Goal: Task Accomplishment & Management: Complete application form

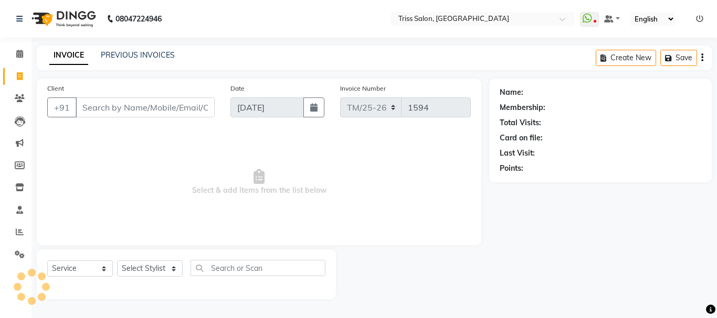
select select "service"
click at [133, 262] on select "Select Stylist" at bounding box center [150, 269] width 66 height 16
select select "23536"
click at [117, 261] on select "Select Stylist Bhim Ram [PERSON_NAME] [PERSON_NAME] (Pooja) [PERSON_NAME] [PERS…" at bounding box center [150, 269] width 66 height 16
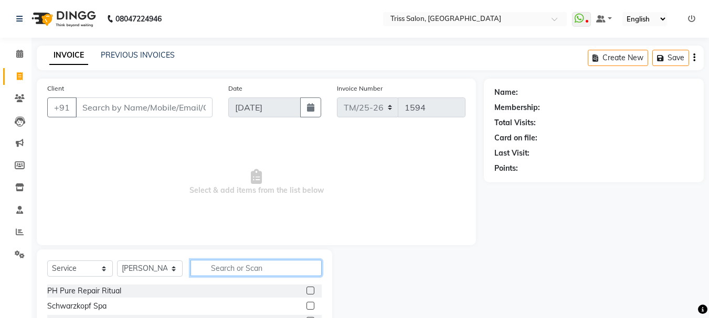
click at [227, 272] on input "text" at bounding box center [255, 268] width 131 height 16
type input "VED"
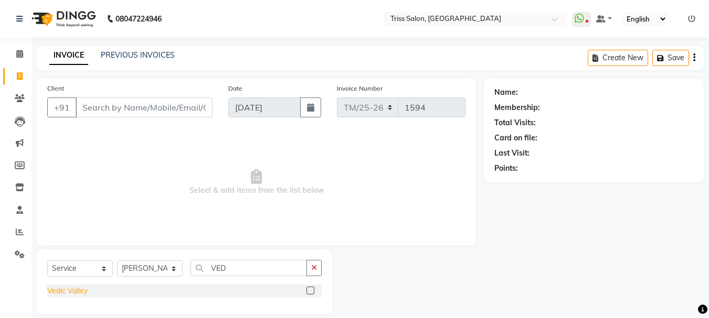
click at [54, 289] on div "Vedic Valley" at bounding box center [67, 291] width 40 height 11
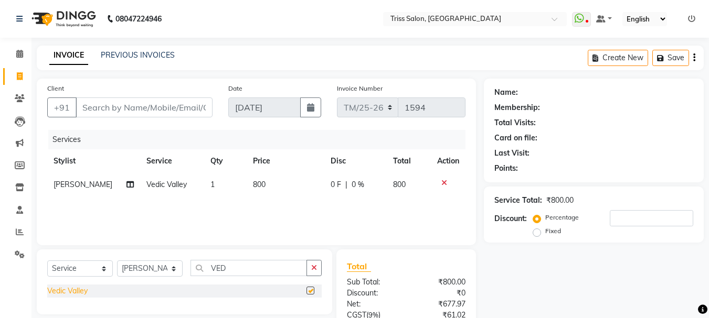
checkbox input "false"
click at [150, 272] on select "Select Stylist Bhim Ram [PERSON_NAME] [PERSON_NAME] (Pooja) [PERSON_NAME] [PERS…" at bounding box center [150, 269] width 66 height 16
select select "44064"
click at [117, 261] on select "Select Stylist Bhim Ram [PERSON_NAME] [PERSON_NAME] (Pooja) [PERSON_NAME] [PERS…" at bounding box center [150, 269] width 66 height 16
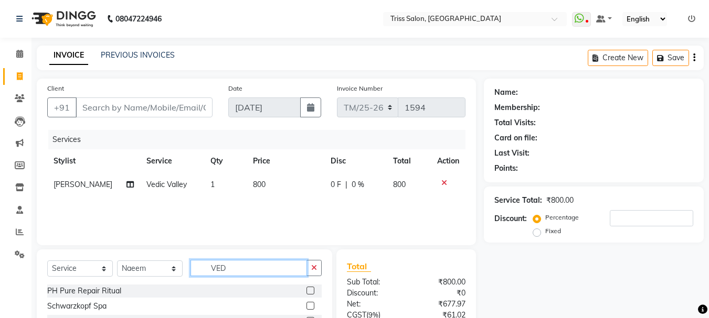
click at [252, 270] on input "VED" at bounding box center [248, 268] width 116 height 16
type input "V"
type input "VED"
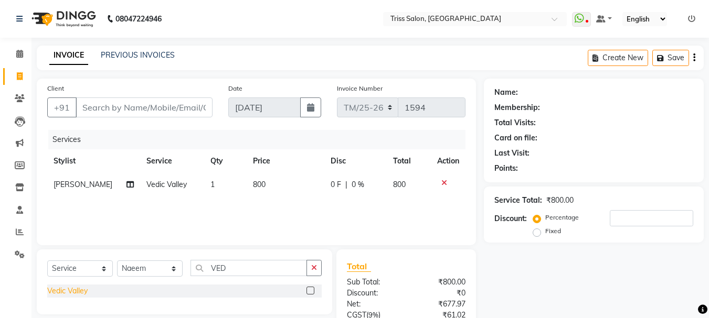
click at [63, 286] on div "Vedic Valley" at bounding box center [67, 291] width 40 height 11
checkbox input "false"
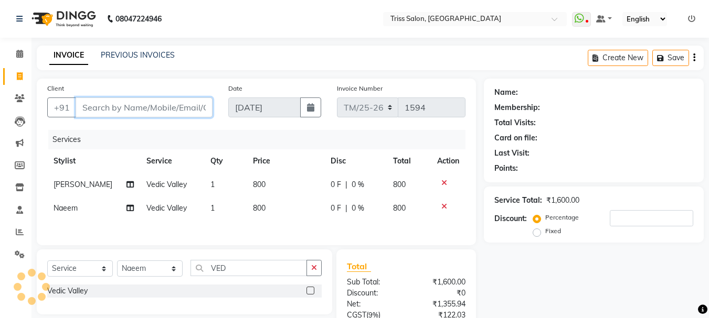
click at [160, 104] on input "Client" at bounding box center [144, 108] width 137 height 20
type input "9"
type input "0"
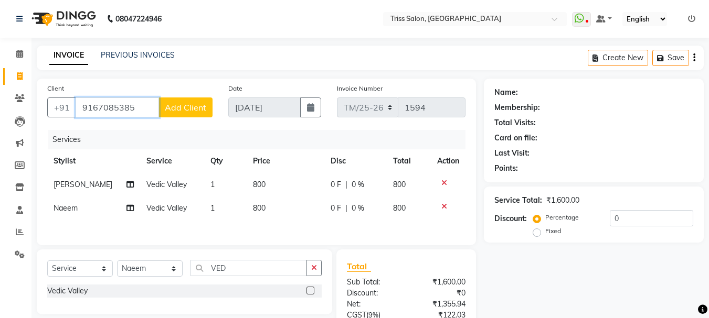
type input "9167085385"
click at [180, 115] on button "Add Client" at bounding box center [185, 108] width 54 height 20
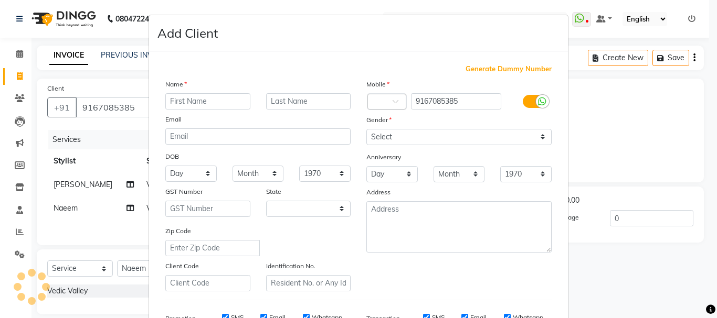
select select "38"
type input "r"
type input "RISHIKA"
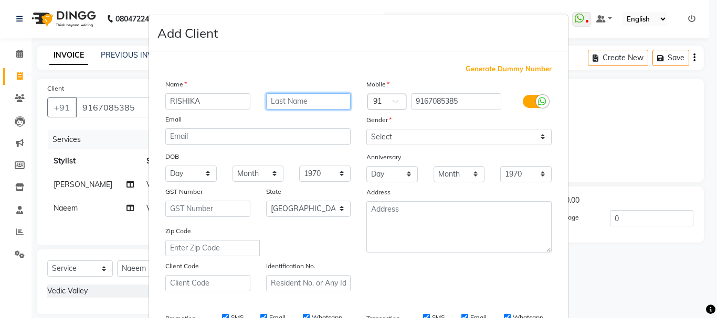
click at [294, 99] on input "text" at bounding box center [308, 101] width 85 height 16
type input "[GEOGRAPHIC_DATA]"
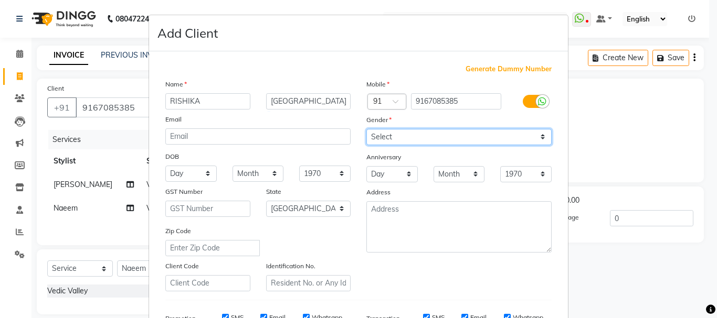
click at [425, 137] on select "Select [DEMOGRAPHIC_DATA] [DEMOGRAPHIC_DATA] Other Prefer Not To Say" at bounding box center [458, 137] width 185 height 16
select select "[DEMOGRAPHIC_DATA]"
click at [366, 129] on select "Select [DEMOGRAPHIC_DATA] [DEMOGRAPHIC_DATA] Other Prefer Not To Say" at bounding box center [458, 137] width 185 height 16
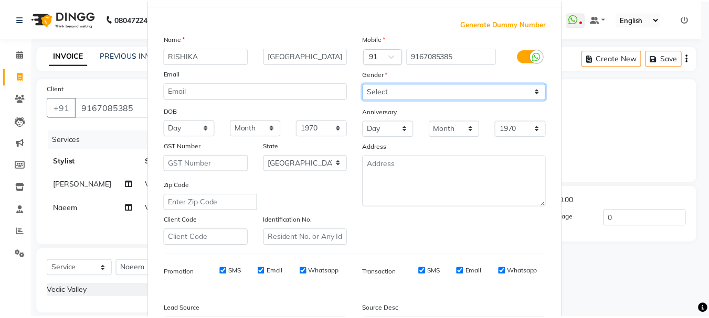
scroll to position [166, 0]
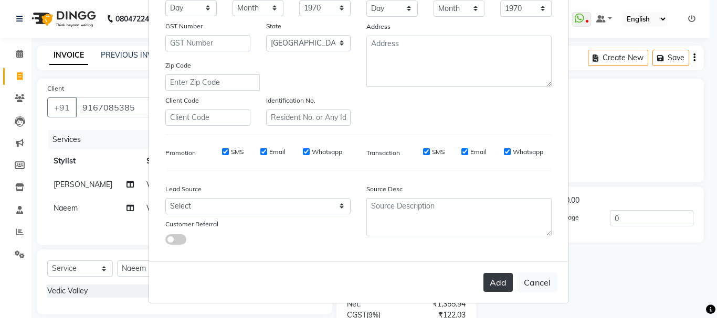
click at [490, 288] on button "Add" at bounding box center [497, 282] width 29 height 19
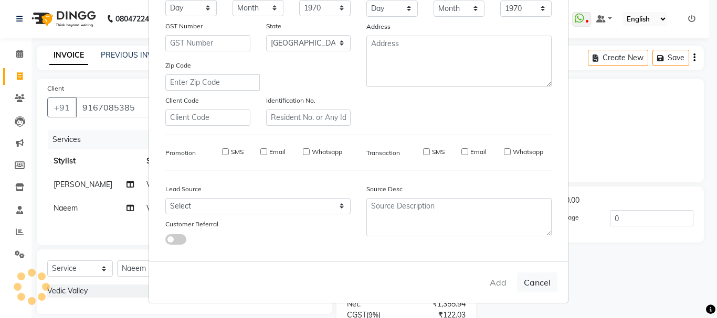
select select
select select "null"
select select
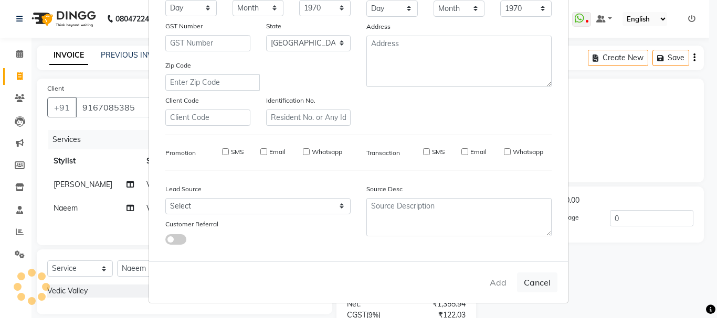
select select
checkbox input "false"
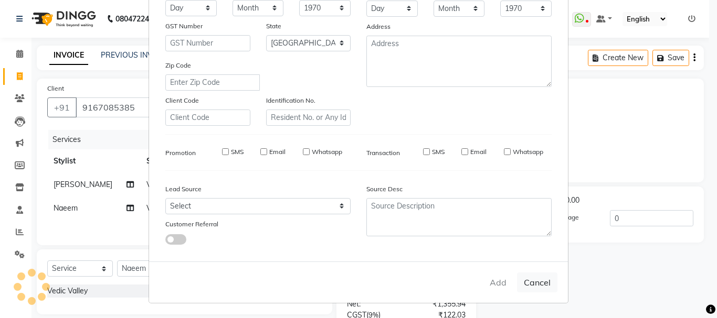
checkbox input "false"
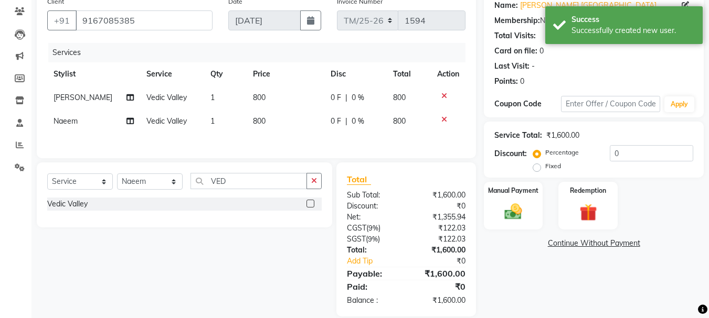
scroll to position [103, 0]
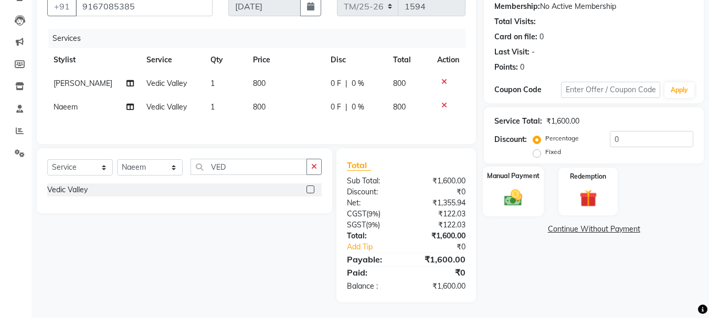
click at [505, 192] on img at bounding box center [512, 197] width 29 height 21
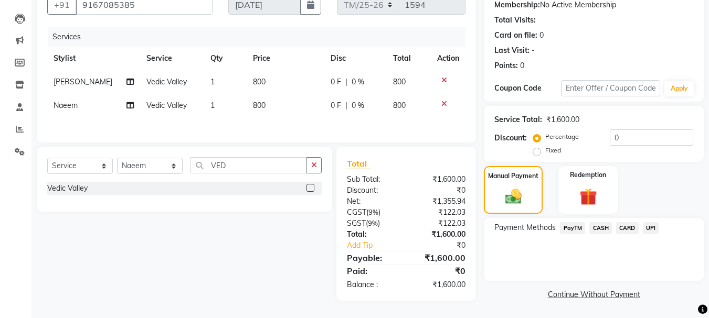
click at [573, 228] on span "PayTM" at bounding box center [572, 228] width 25 height 12
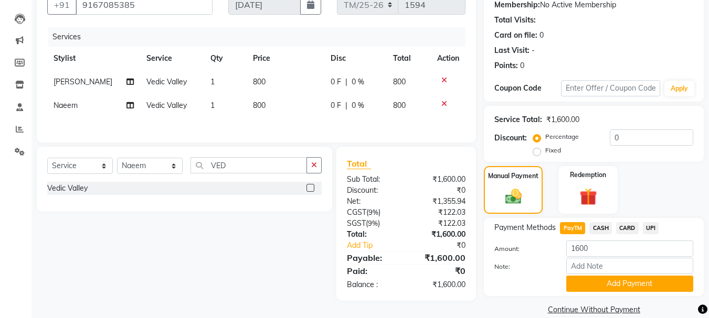
click at [632, 226] on span "CARD" at bounding box center [627, 228] width 23 height 12
click at [628, 282] on button "Add Payment" at bounding box center [629, 284] width 127 height 16
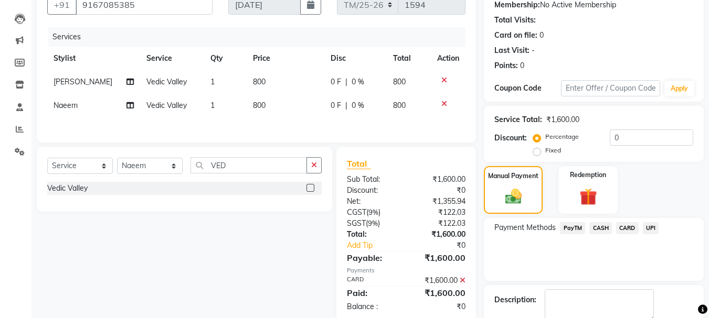
scroll to position [162, 0]
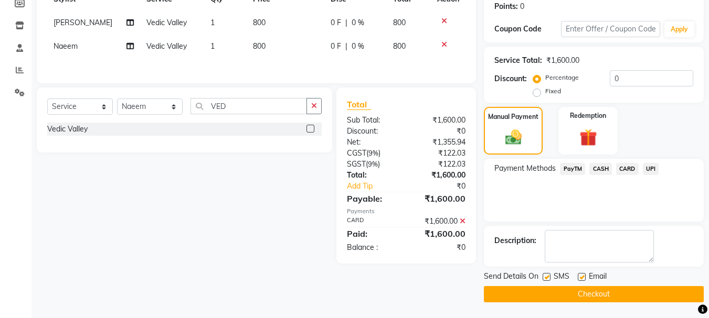
click at [571, 294] on button "Checkout" at bounding box center [594, 294] width 220 height 16
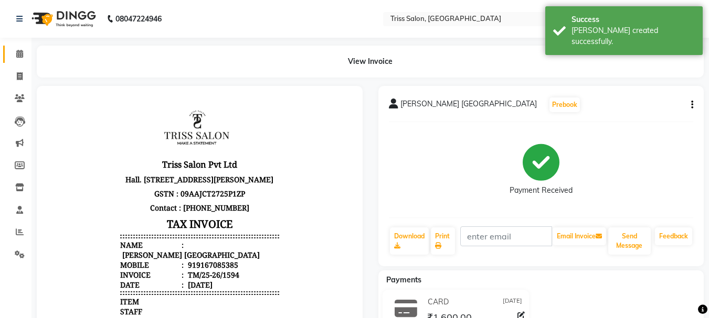
click at [20, 49] on span at bounding box center [19, 54] width 18 height 12
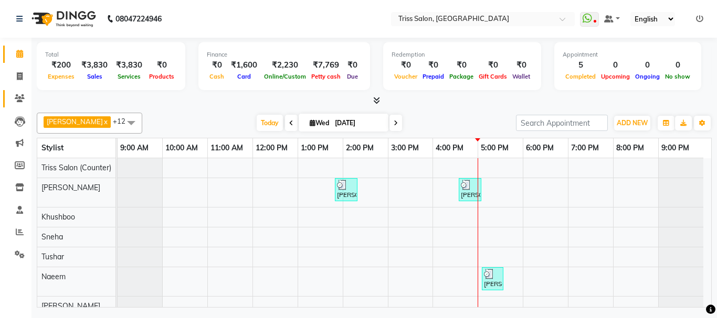
click at [18, 102] on icon at bounding box center [20, 98] width 10 height 8
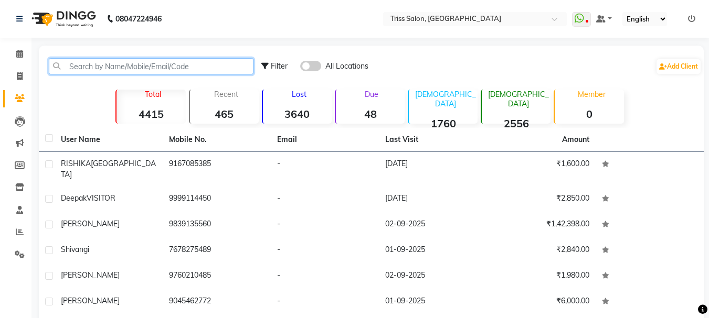
click at [95, 63] on input "text" at bounding box center [151, 66] width 205 height 16
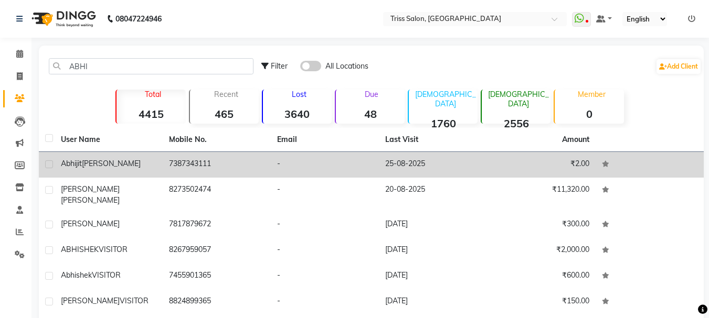
click at [78, 169] on td "[PERSON_NAME]" at bounding box center [109, 165] width 108 height 26
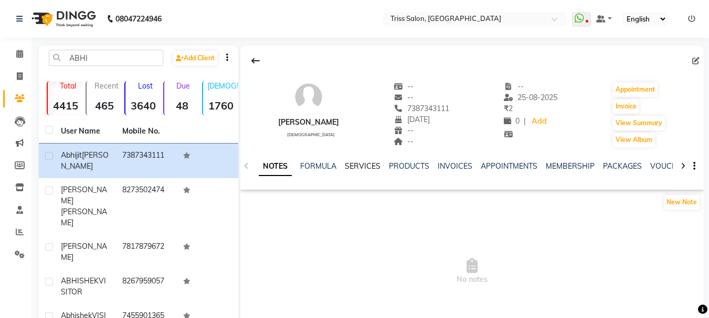
click at [364, 164] on link "SERVICES" at bounding box center [363, 166] width 36 height 9
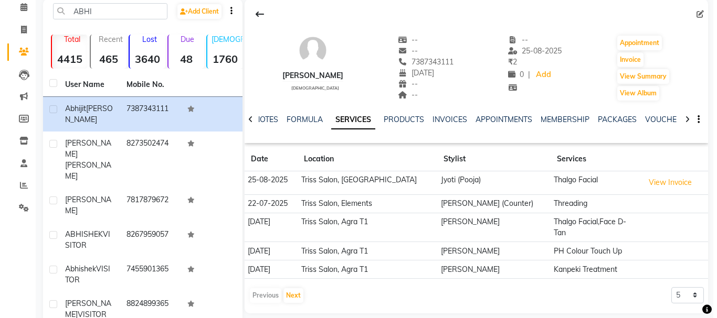
scroll to position [47, 0]
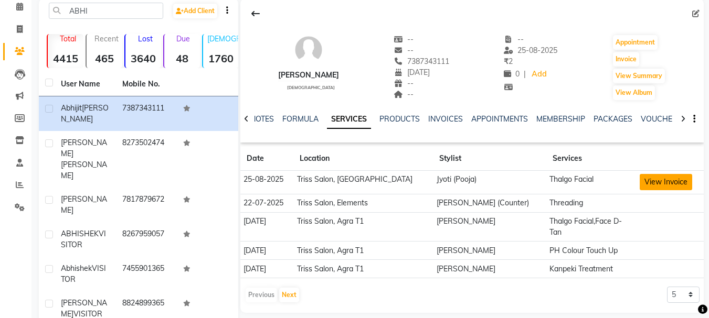
click at [664, 178] on button "View Invoice" at bounding box center [666, 182] width 52 height 16
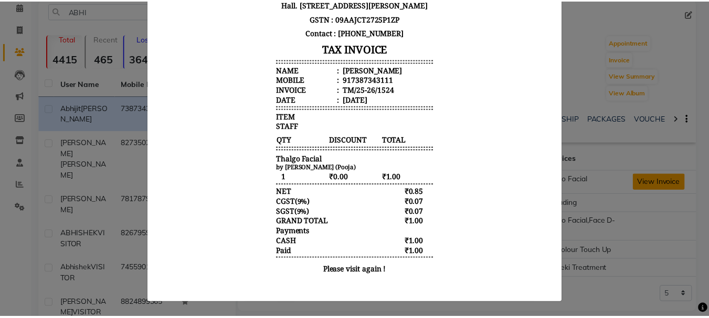
scroll to position [0, 0]
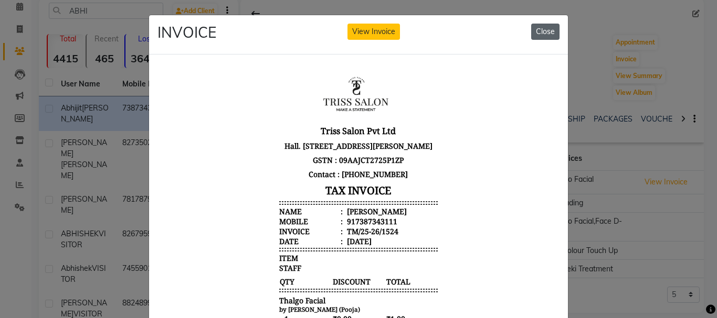
click at [549, 26] on button "Close" at bounding box center [545, 32] width 28 height 16
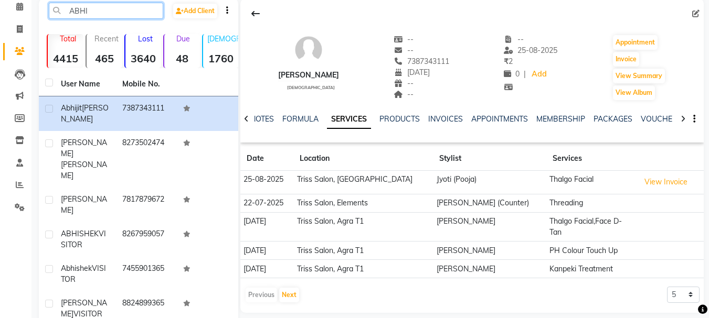
click at [97, 6] on input "ABHI" at bounding box center [106, 11] width 114 height 16
type input "A"
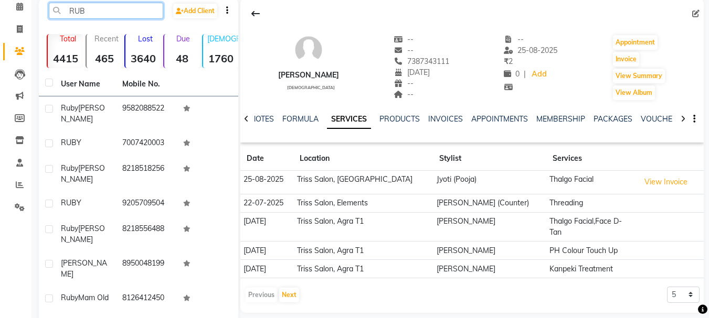
type input "RUB"
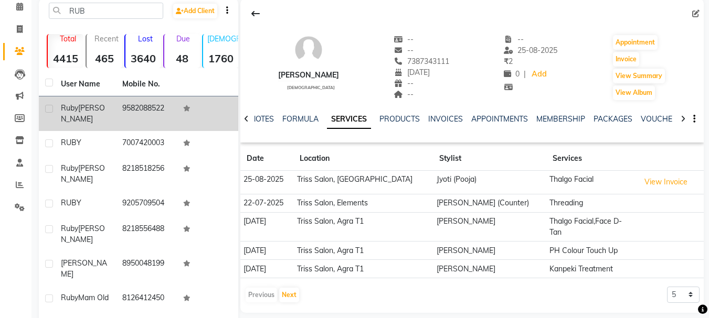
click at [76, 111] on span "Ruby" at bounding box center [69, 107] width 17 height 9
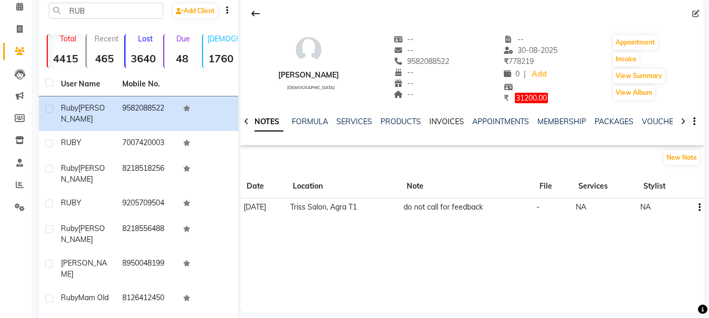
click at [451, 120] on link "INVOICES" at bounding box center [446, 121] width 35 height 9
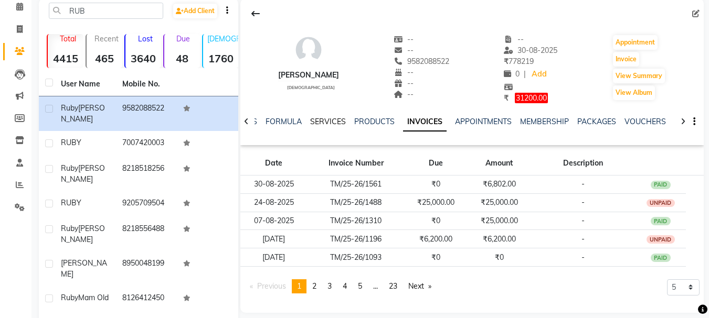
click at [333, 121] on link "SERVICES" at bounding box center [328, 121] width 36 height 9
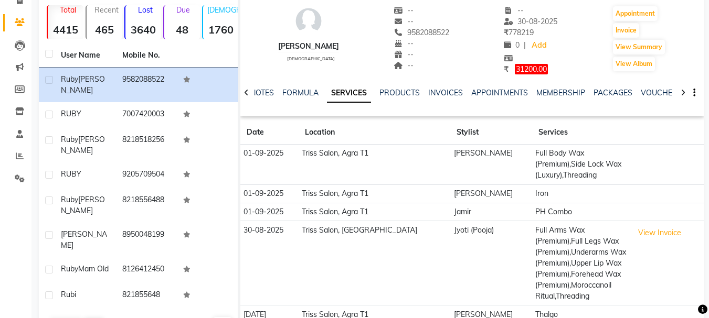
scroll to position [116, 0]
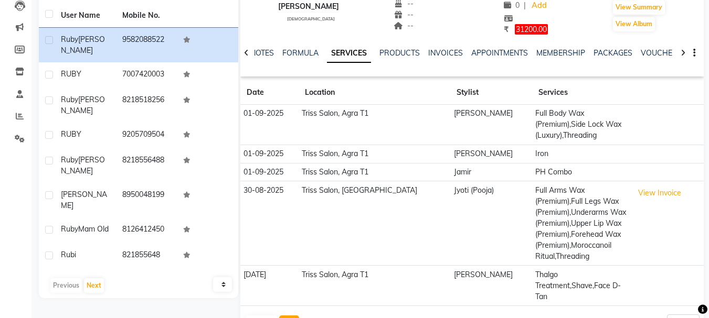
click at [292, 316] on button "Next" at bounding box center [289, 323] width 20 height 15
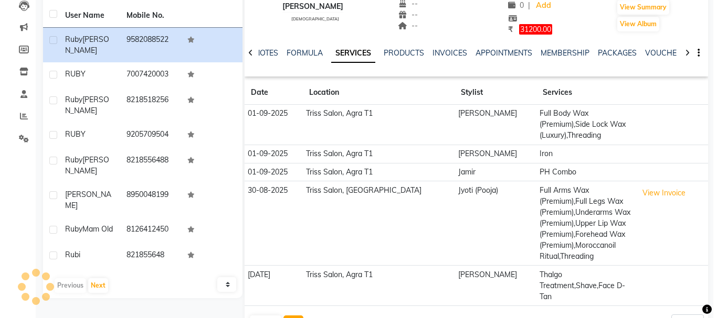
scroll to position [85, 0]
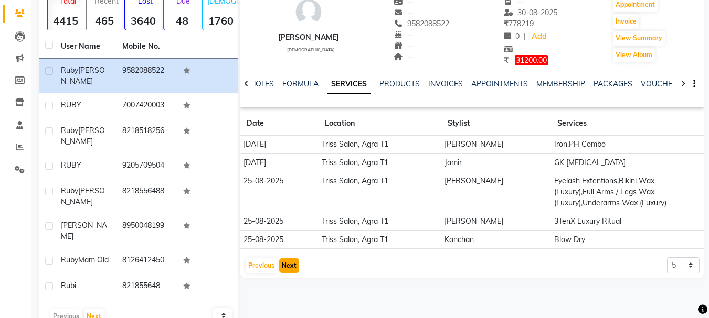
click at [290, 263] on button "Next" at bounding box center [289, 266] width 20 height 15
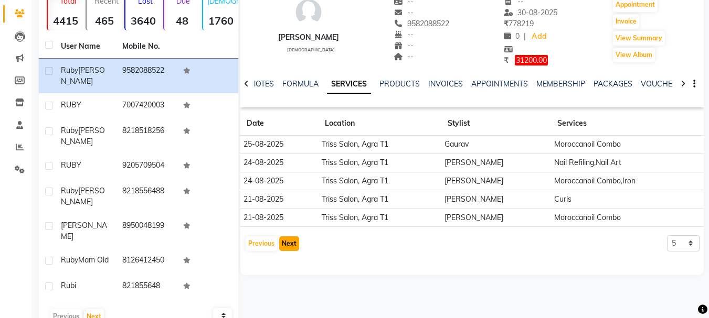
click at [294, 248] on button "Next" at bounding box center [289, 244] width 20 height 15
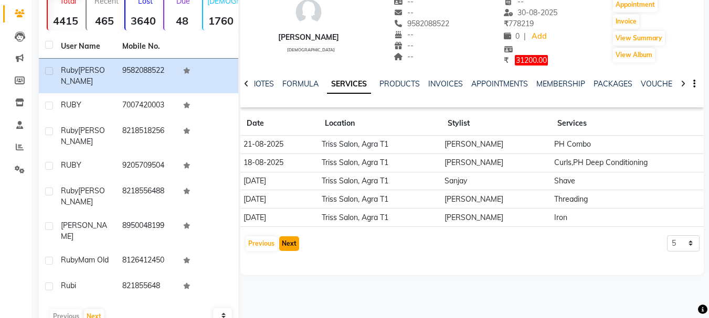
click at [292, 249] on button "Next" at bounding box center [289, 244] width 20 height 15
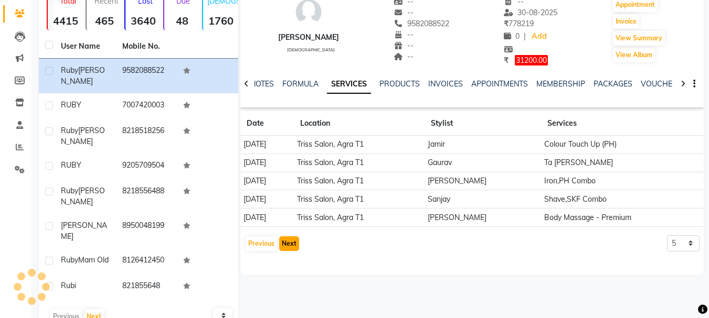
click at [291, 242] on button "Next" at bounding box center [289, 244] width 20 height 15
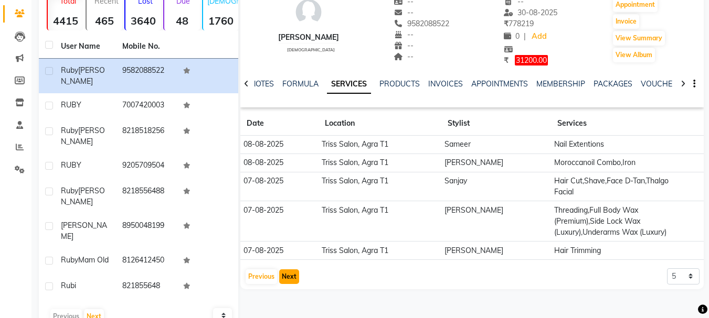
click at [291, 278] on button "Next" at bounding box center [289, 277] width 20 height 15
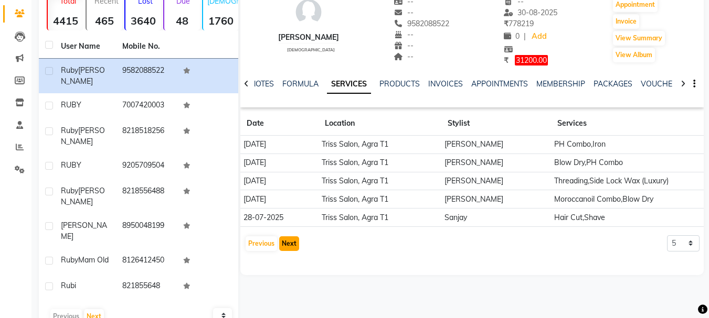
click at [289, 243] on button "Next" at bounding box center [289, 244] width 20 height 15
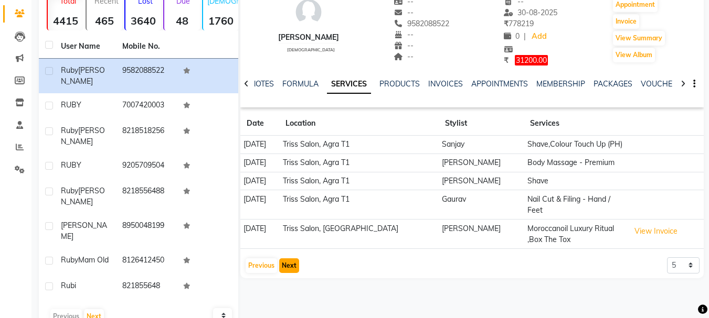
click at [292, 259] on button "Next" at bounding box center [289, 266] width 20 height 15
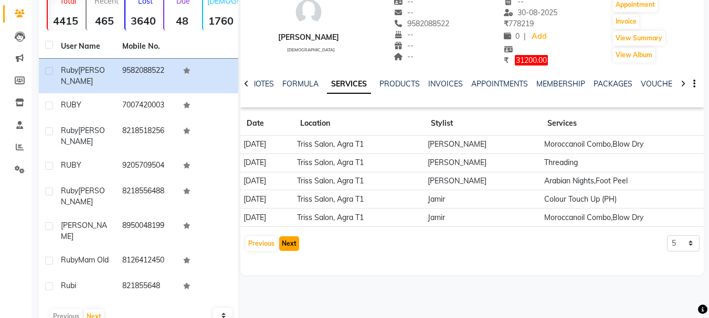
click at [291, 245] on button "Next" at bounding box center [289, 244] width 20 height 15
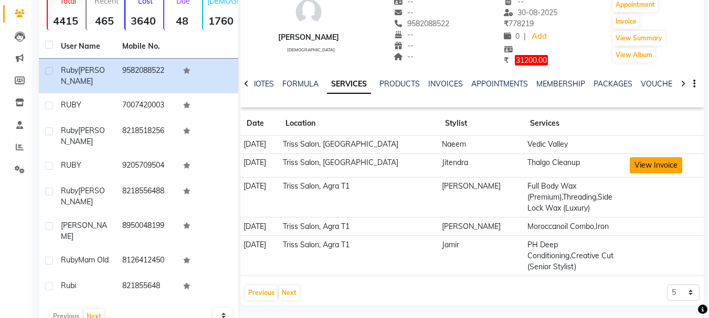
click at [646, 168] on button "View Invoice" at bounding box center [656, 165] width 52 height 16
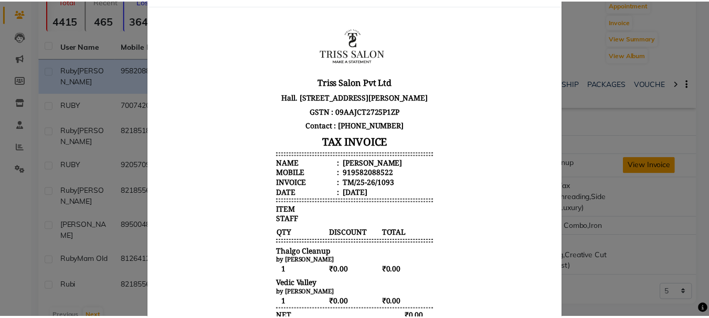
scroll to position [0, 0]
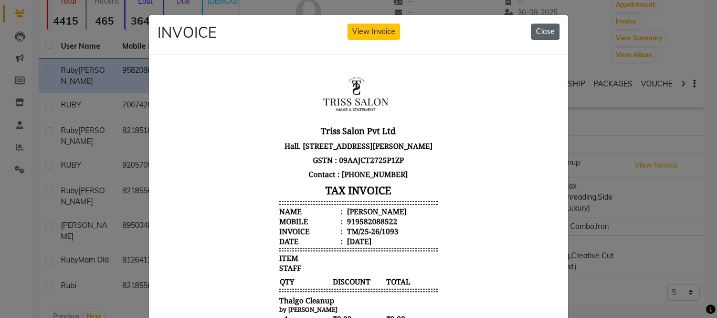
click at [538, 34] on button "Close" at bounding box center [545, 32] width 28 height 16
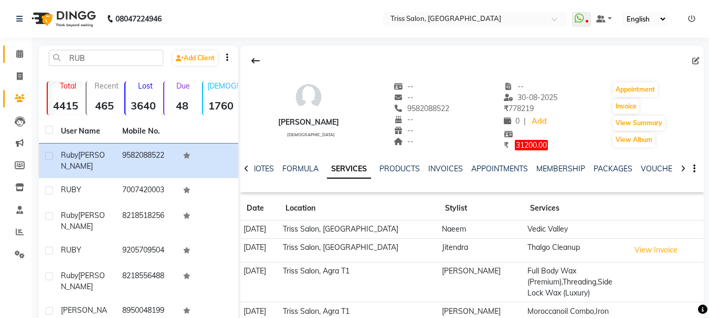
click at [15, 57] on span at bounding box center [19, 54] width 18 height 12
